Goal: Task Accomplishment & Management: Use online tool/utility

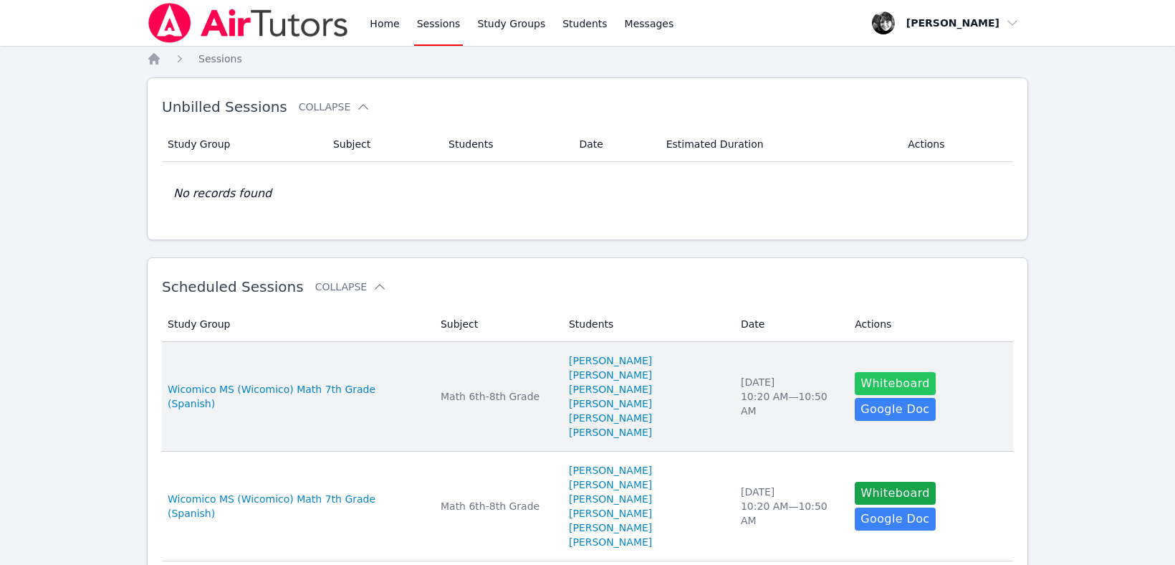
click at [873, 380] on button "Whiteboard" at bounding box center [895, 383] width 81 height 23
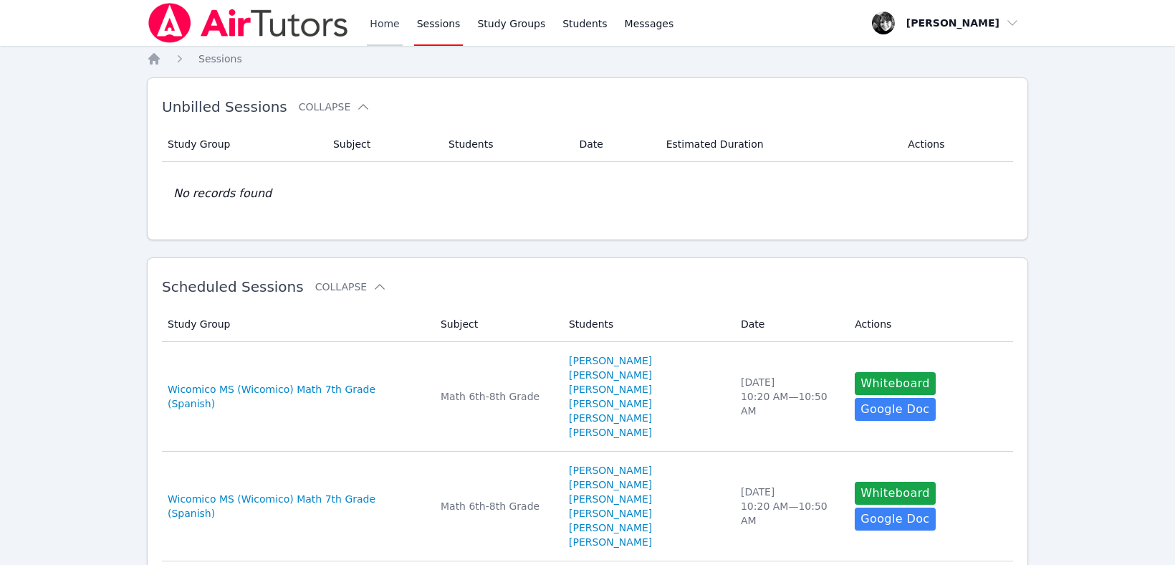
click at [381, 23] on link "Home" at bounding box center [384, 23] width 35 height 46
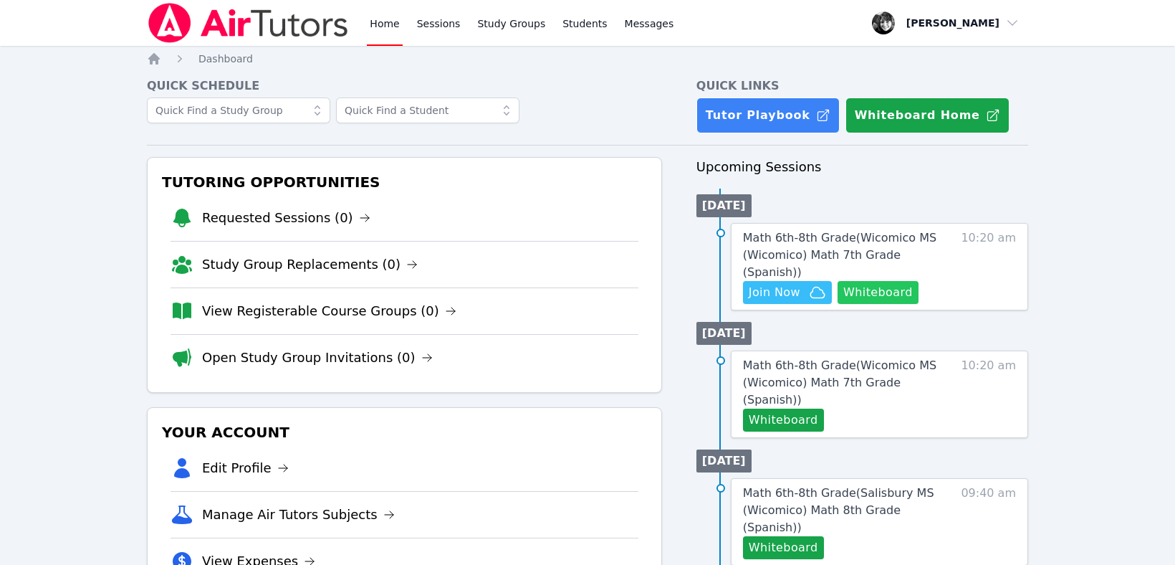
click at [877, 281] on button "Whiteboard" at bounding box center [877, 292] width 81 height 23
click at [816, 233] on span "Math 6th-8th Grade ( Wicomico MS (Wicomico) Math 7th Grade (Spanish) )" at bounding box center [839, 255] width 193 height 48
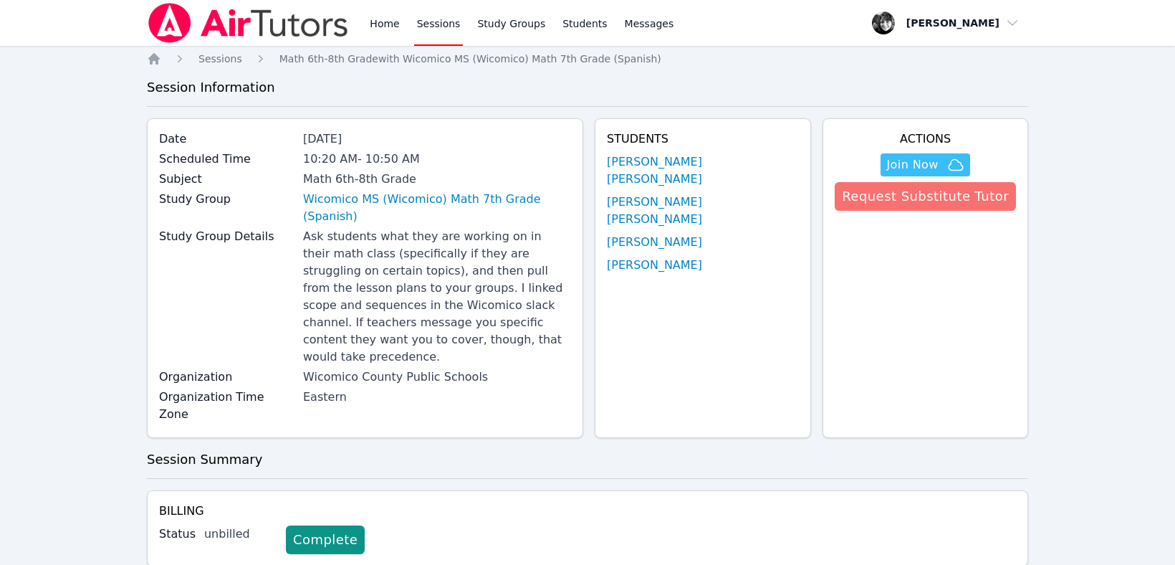
click at [903, 199] on button "Request Substitute Tutor" at bounding box center [925, 196] width 181 height 29
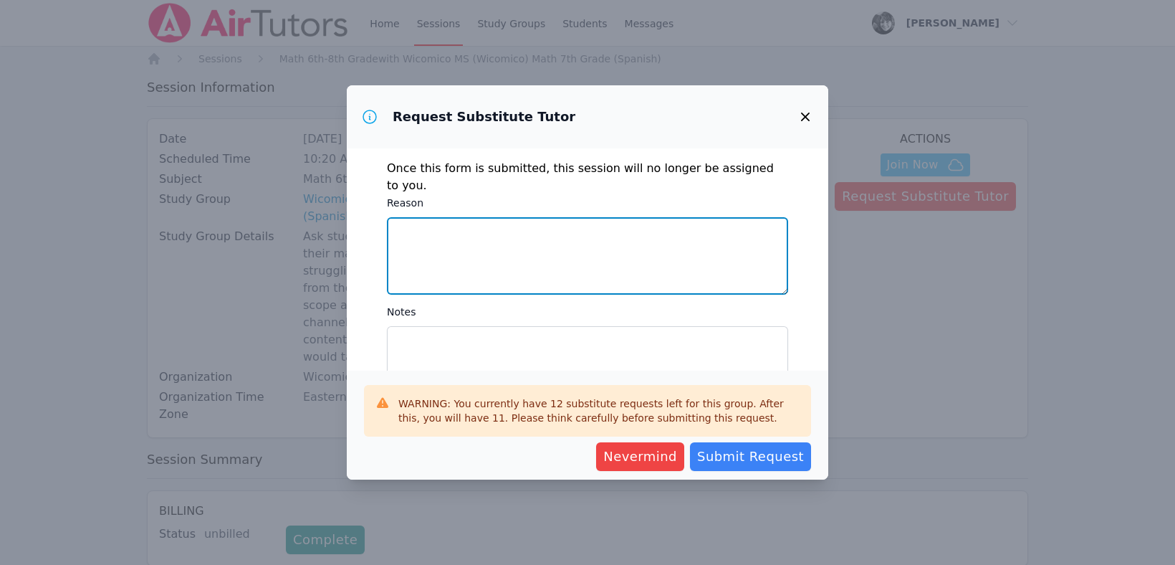
click at [446, 221] on textarea "Reason" at bounding box center [587, 255] width 401 height 77
type textarea "w"
type textarea "personal emergency"
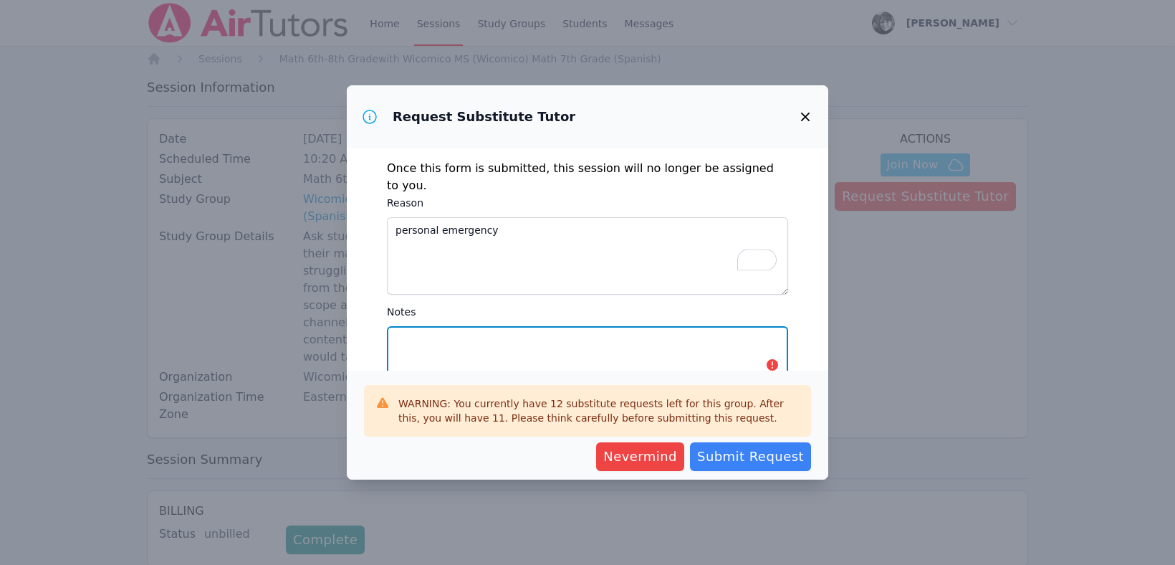
click at [440, 329] on textarea "Notes" at bounding box center [587, 364] width 401 height 77
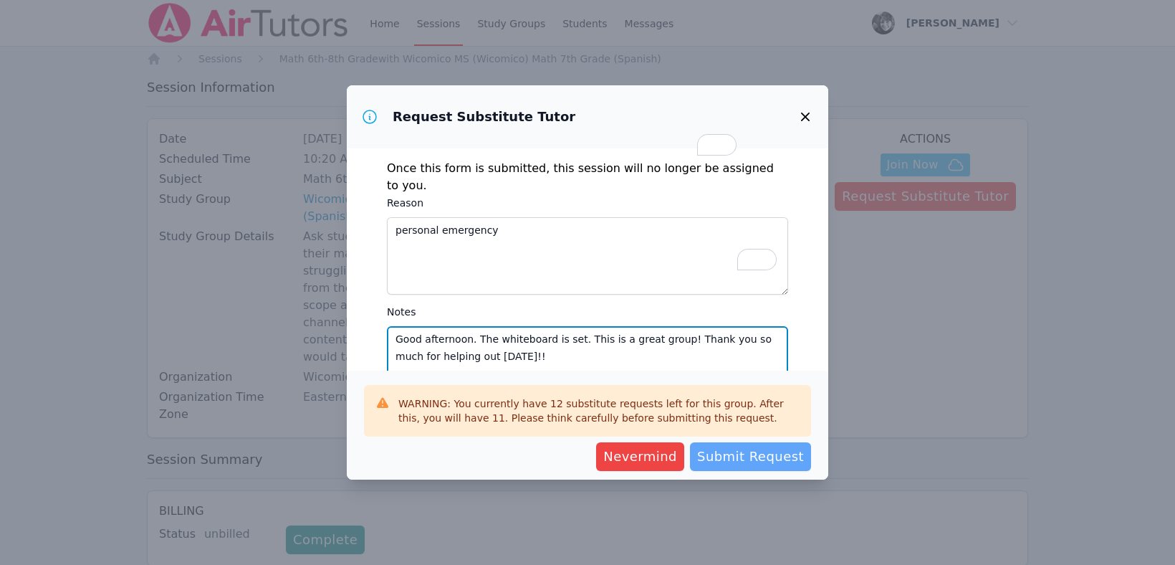
type textarea "Good afternoon. The whiteboard is set. This is a great group! Thank you so much…"
click at [760, 456] on span "Submit Request" at bounding box center [750, 456] width 107 height 20
